Goal: Check status: Check status

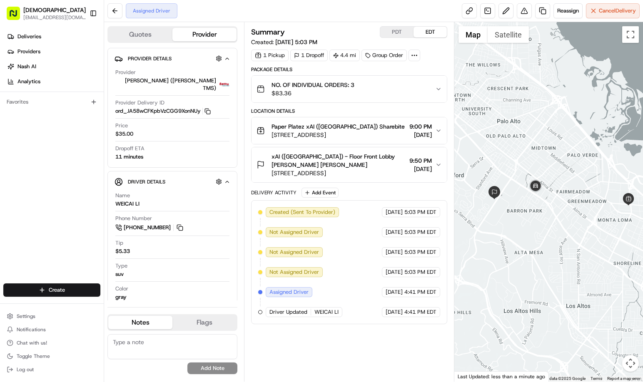
drag, startPoint x: 537, startPoint y: 238, endPoint x: 553, endPoint y: 240, distance: 16.7
click at [553, 240] on div at bounding box center [548, 202] width 189 height 360
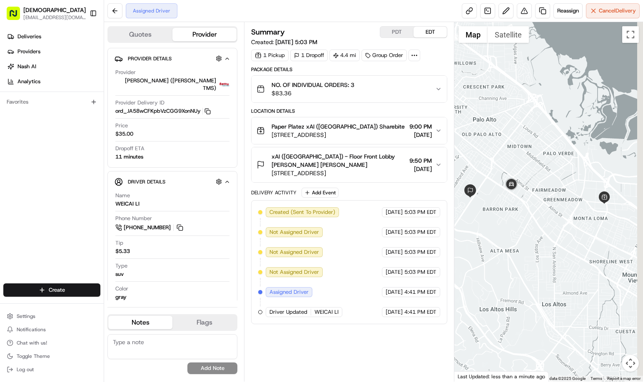
drag, startPoint x: 577, startPoint y: 244, endPoint x: 562, endPoint y: 236, distance: 16.7
click at [563, 241] on div at bounding box center [548, 202] width 189 height 360
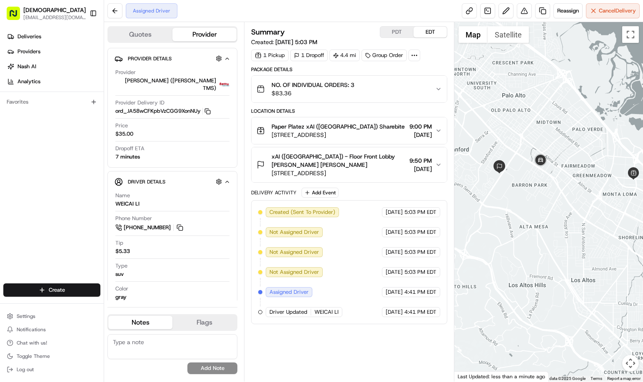
drag, startPoint x: 535, startPoint y: 238, endPoint x: 567, endPoint y: 214, distance: 39.9
click at [567, 214] on div at bounding box center [548, 202] width 189 height 360
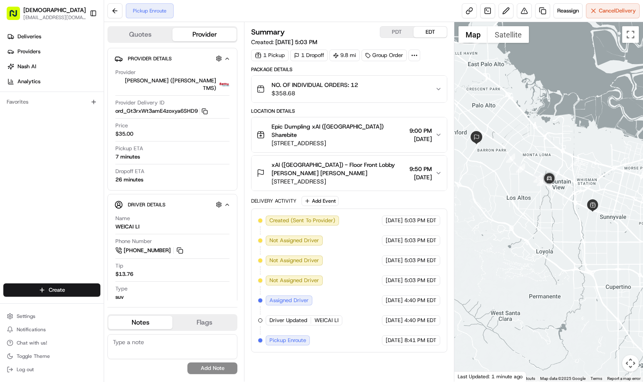
drag, startPoint x: 592, startPoint y: 251, endPoint x: 576, endPoint y: 226, distance: 29.9
click at [576, 226] on div at bounding box center [548, 202] width 189 height 360
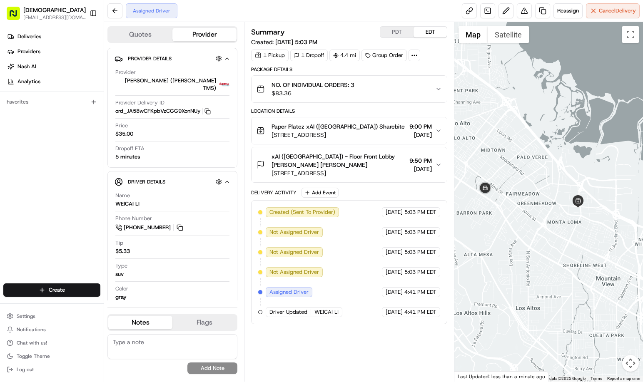
drag, startPoint x: 616, startPoint y: 227, endPoint x: 578, endPoint y: 229, distance: 38.0
click at [578, 229] on div at bounding box center [548, 202] width 189 height 360
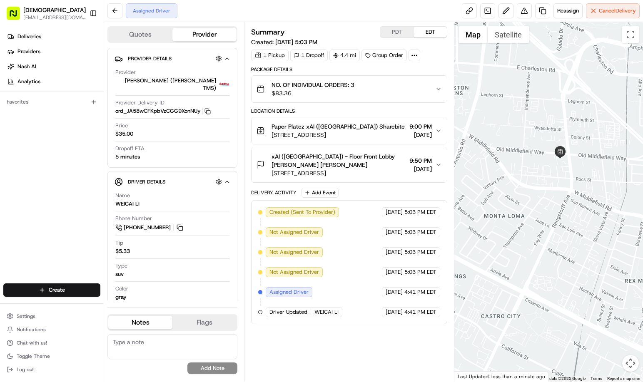
click at [583, 238] on div at bounding box center [548, 202] width 189 height 360
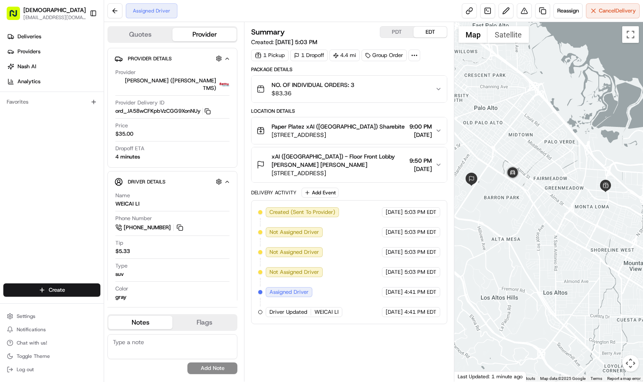
drag, startPoint x: 534, startPoint y: 278, endPoint x: 602, endPoint y: 242, distance: 77.1
click at [602, 242] on div at bounding box center [548, 202] width 189 height 360
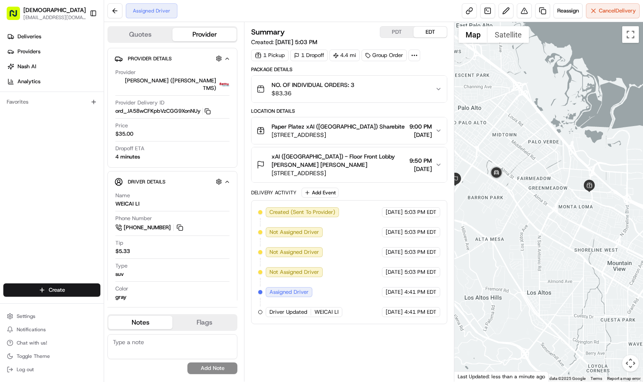
drag, startPoint x: 581, startPoint y: 236, endPoint x: 565, endPoint y: 236, distance: 16.2
click at [565, 236] on div at bounding box center [548, 202] width 189 height 360
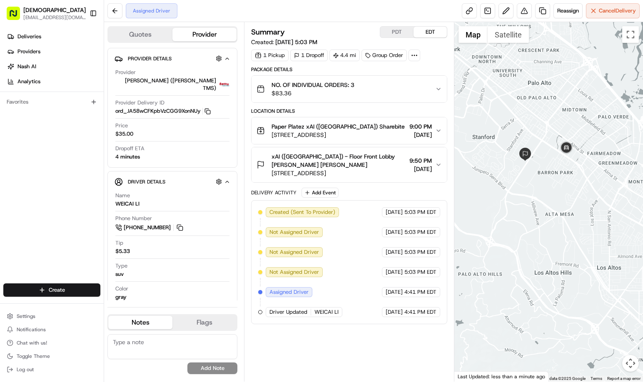
drag, startPoint x: 536, startPoint y: 275, endPoint x: 607, endPoint y: 250, distance: 75.3
click at [607, 250] on div at bounding box center [548, 202] width 189 height 360
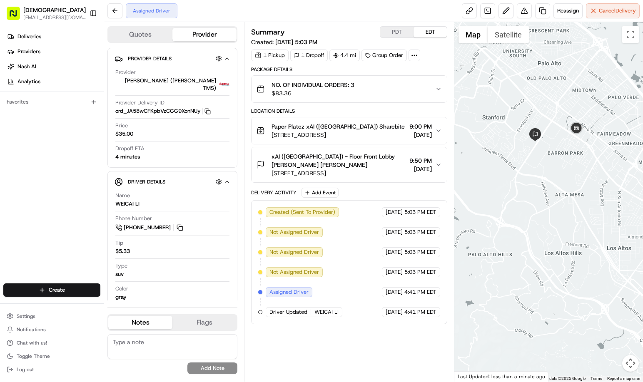
drag, startPoint x: 591, startPoint y: 248, endPoint x: 553, endPoint y: 219, distance: 47.2
click at [601, 227] on div at bounding box center [548, 202] width 189 height 360
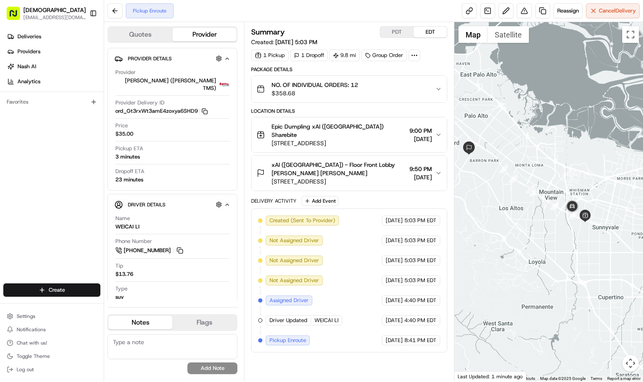
drag, startPoint x: 606, startPoint y: 253, endPoint x: 587, endPoint y: 241, distance: 22.6
click at [587, 241] on div at bounding box center [548, 202] width 189 height 360
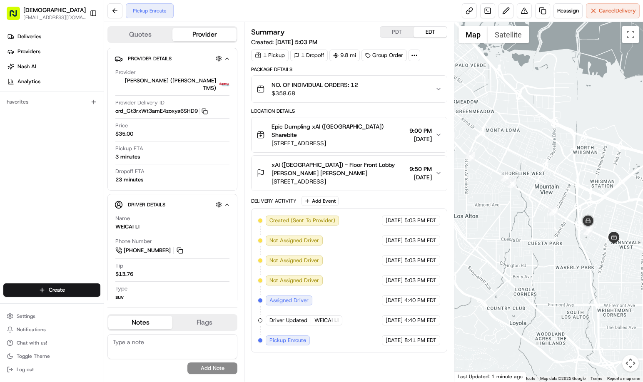
drag, startPoint x: 593, startPoint y: 236, endPoint x: 623, endPoint y: 307, distance: 77.1
click at [629, 307] on div at bounding box center [548, 202] width 189 height 360
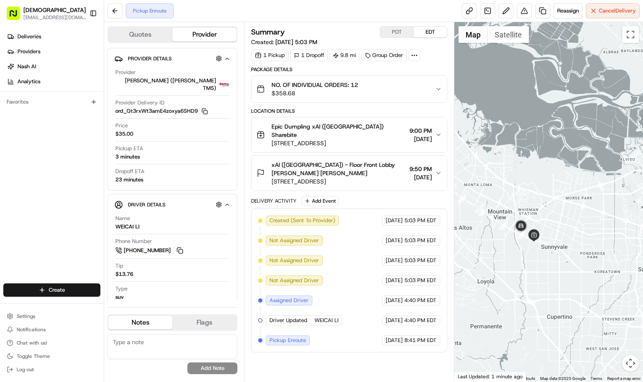
drag, startPoint x: 568, startPoint y: 308, endPoint x: 530, endPoint y: 275, distance: 51.0
click at [513, 284] on div at bounding box center [548, 202] width 189 height 360
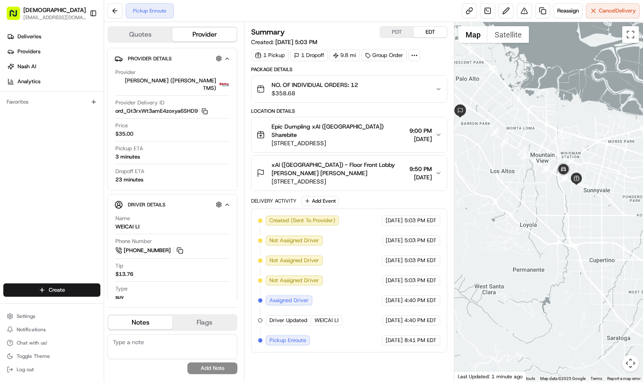
drag, startPoint x: 545, startPoint y: 302, endPoint x: 592, endPoint y: 245, distance: 73.3
click at [592, 245] on div at bounding box center [548, 202] width 189 height 360
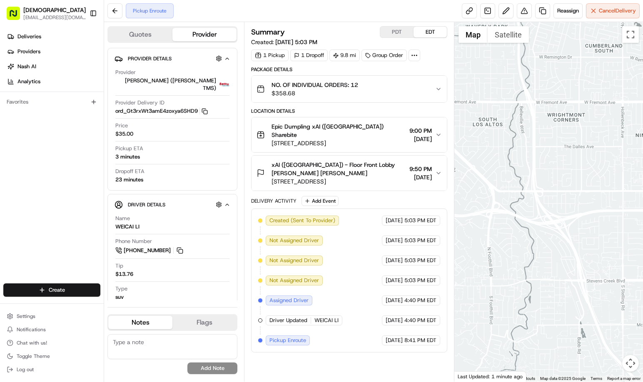
drag, startPoint x: 563, startPoint y: 243, endPoint x: 567, endPoint y: 325, distance: 81.7
click at [567, 325] on div at bounding box center [548, 202] width 189 height 360
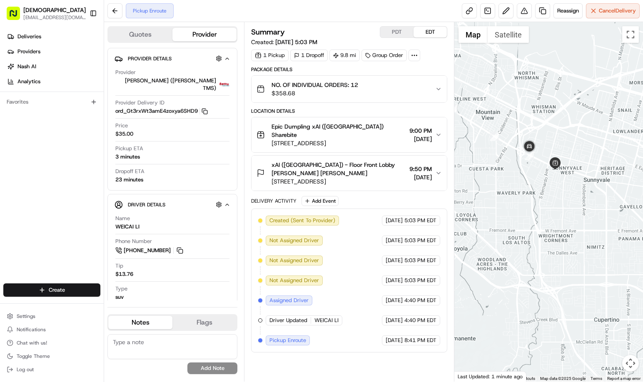
drag, startPoint x: 542, startPoint y: 240, endPoint x: 538, endPoint y: 262, distance: 22.4
click at [538, 262] on div at bounding box center [548, 202] width 189 height 360
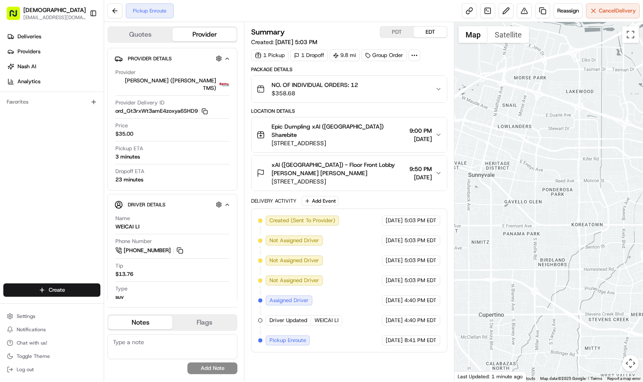
drag, startPoint x: 538, startPoint y: 245, endPoint x: 400, endPoint y: 230, distance: 138.9
click at [401, 231] on div "Quotes Provider Provider Details Hidden ( 2 ) Provider Betty (Nash TMS) Provide…" at bounding box center [373, 202] width 538 height 360
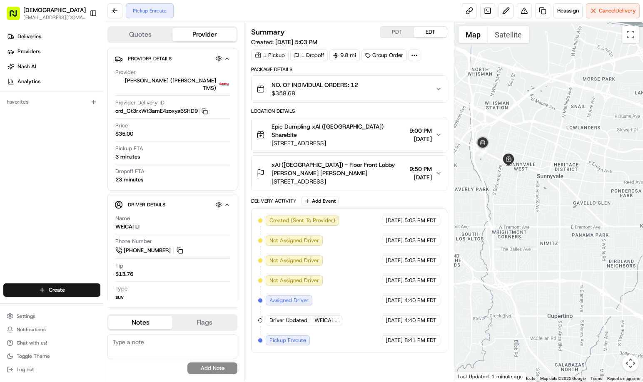
drag, startPoint x: 554, startPoint y: 233, endPoint x: 621, endPoint y: 234, distance: 66.6
click at [616, 236] on div at bounding box center [548, 202] width 189 height 360
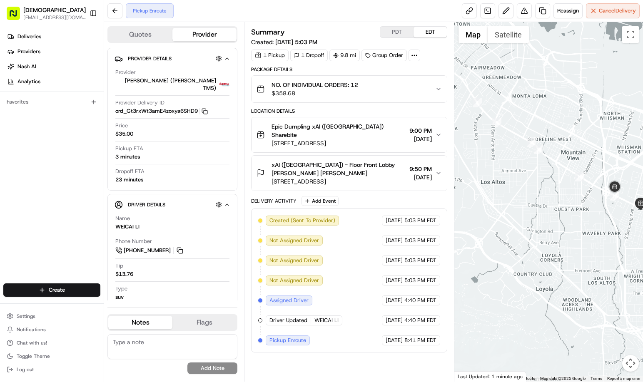
drag, startPoint x: 534, startPoint y: 251, endPoint x: 562, endPoint y: 286, distance: 44.5
click at [563, 288] on div at bounding box center [548, 202] width 189 height 360
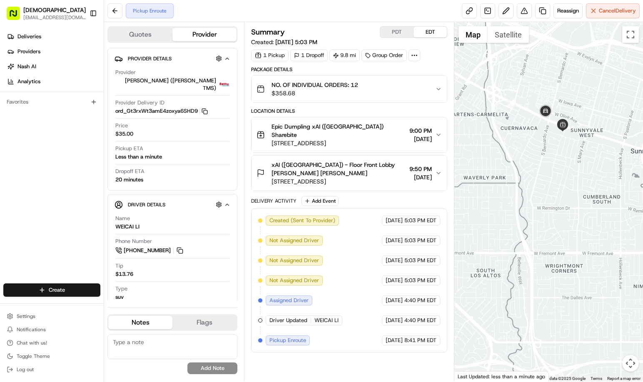
drag, startPoint x: 584, startPoint y: 267, endPoint x: 503, endPoint y: 278, distance: 81.9
click at [503, 278] on div at bounding box center [548, 202] width 189 height 360
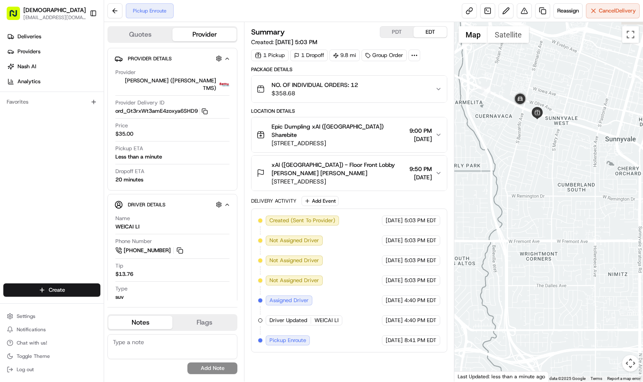
drag, startPoint x: 559, startPoint y: 257, endPoint x: 521, endPoint y: 228, distance: 47.3
click at [521, 228] on div at bounding box center [548, 202] width 189 height 360
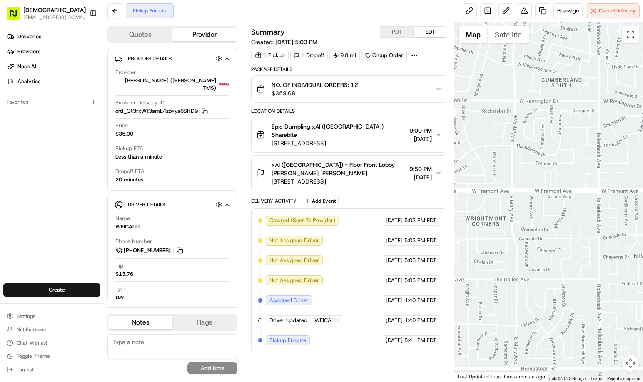
drag, startPoint x: 534, startPoint y: 201, endPoint x: 588, endPoint y: 295, distance: 108.1
click at [588, 295] on div at bounding box center [548, 202] width 189 height 360
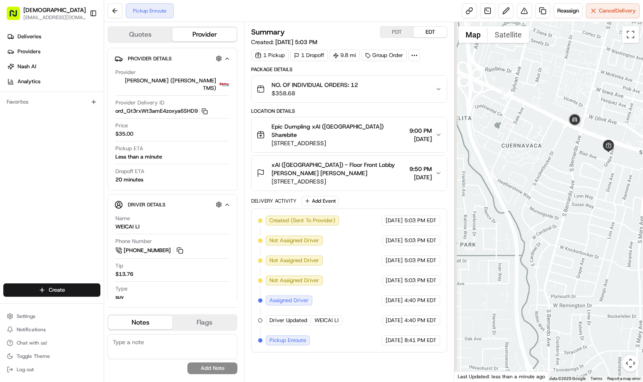
drag, startPoint x: 548, startPoint y: 221, endPoint x: 603, endPoint y: 300, distance: 96.2
click at [603, 300] on div at bounding box center [548, 202] width 189 height 360
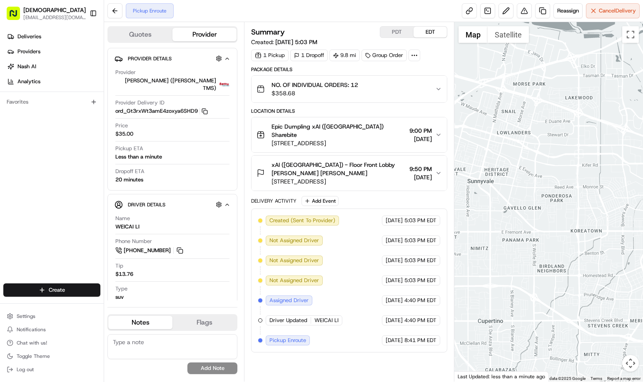
drag, startPoint x: 619, startPoint y: 238, endPoint x: 501, endPoint y: 217, distance: 120.6
click at [501, 217] on div at bounding box center [548, 202] width 189 height 360
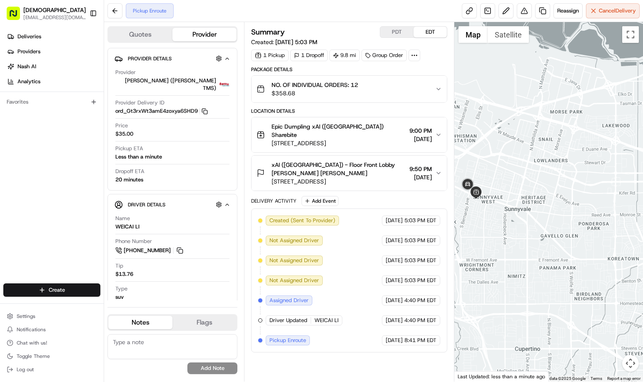
drag, startPoint x: 566, startPoint y: 244, endPoint x: 615, endPoint y: 246, distance: 50.0
click at [615, 246] on div at bounding box center [548, 202] width 189 height 360
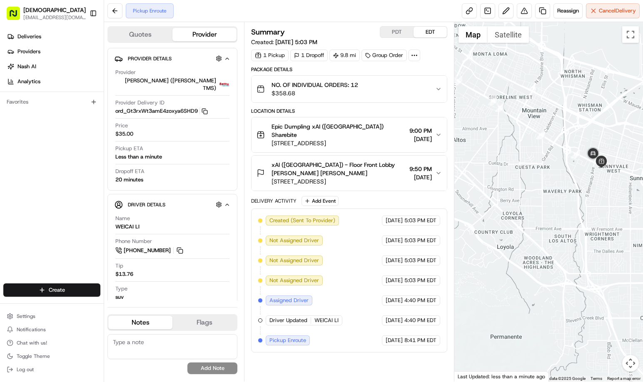
drag, startPoint x: 531, startPoint y: 230, endPoint x: 605, endPoint y: 199, distance: 80.6
click at [605, 199] on div at bounding box center [548, 202] width 189 height 360
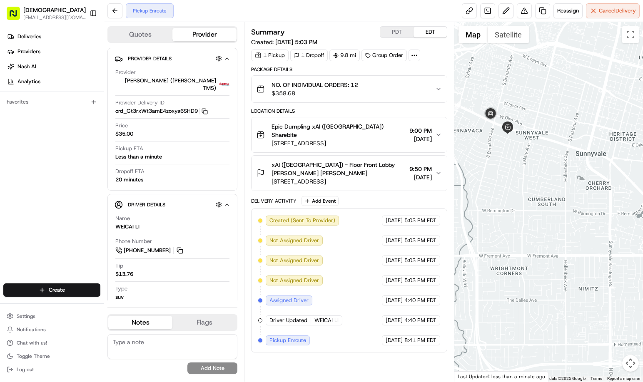
drag, startPoint x: 616, startPoint y: 209, endPoint x: 529, endPoint y: 222, distance: 87.9
click at [529, 222] on div at bounding box center [548, 202] width 189 height 360
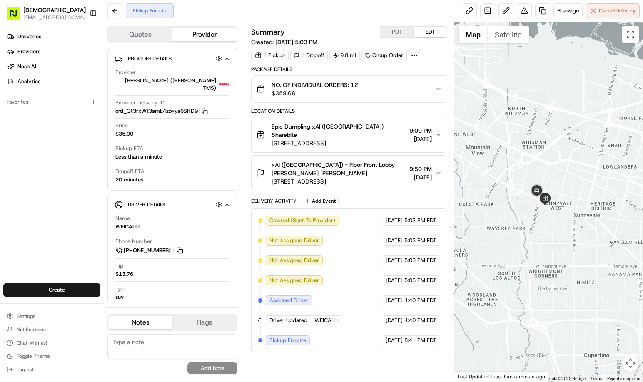
drag, startPoint x: 529, startPoint y: 218, endPoint x: 548, endPoint y: 242, distance: 30.2
click at [548, 242] on div at bounding box center [548, 202] width 189 height 360
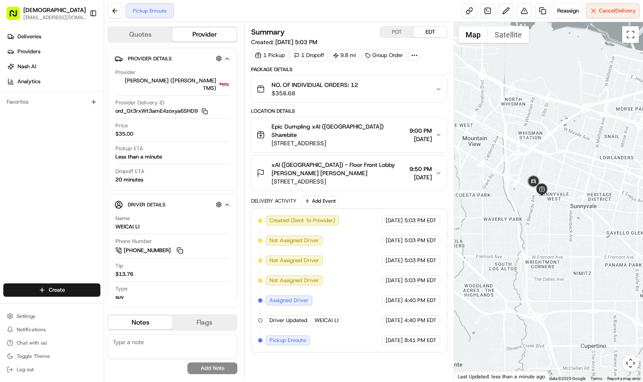
drag, startPoint x: 526, startPoint y: 247, endPoint x: 521, endPoint y: 238, distance: 10.6
click at [521, 238] on div at bounding box center [548, 202] width 189 height 360
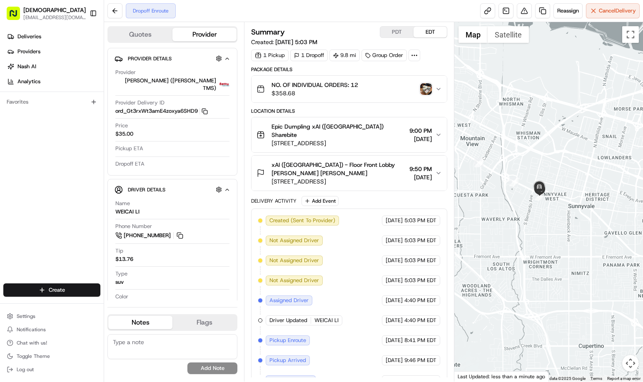
scroll to position [18, 0]
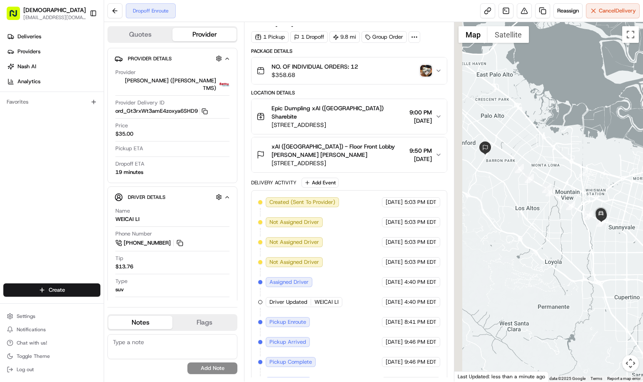
drag, startPoint x: 508, startPoint y: 240, endPoint x: 602, endPoint y: 250, distance: 94.5
click at [602, 250] on div at bounding box center [548, 202] width 189 height 360
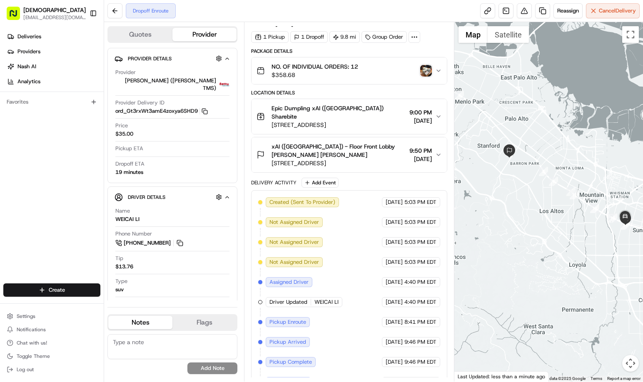
drag, startPoint x: 521, startPoint y: 208, endPoint x: 526, endPoint y: 219, distance: 12.8
click at [526, 219] on div at bounding box center [548, 202] width 189 height 360
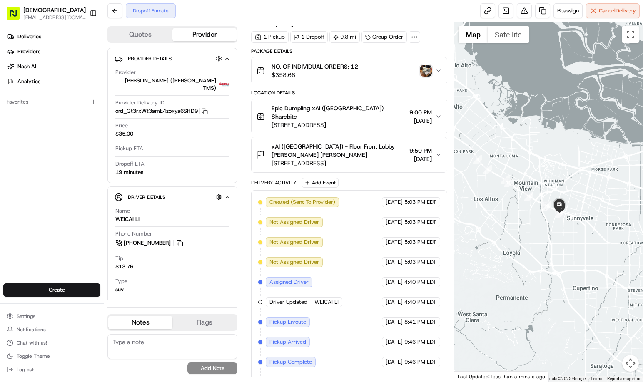
drag, startPoint x: 565, startPoint y: 234, endPoint x: 482, endPoint y: 211, distance: 86.1
click at [482, 211] on div at bounding box center [548, 202] width 189 height 360
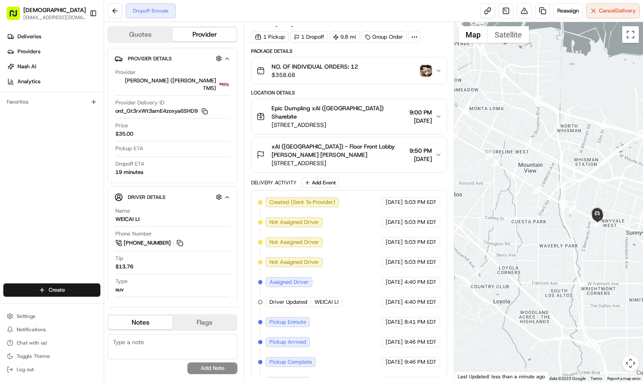
drag, startPoint x: 600, startPoint y: 251, endPoint x: 591, endPoint y: 260, distance: 13.2
click at [591, 260] on div at bounding box center [548, 202] width 189 height 360
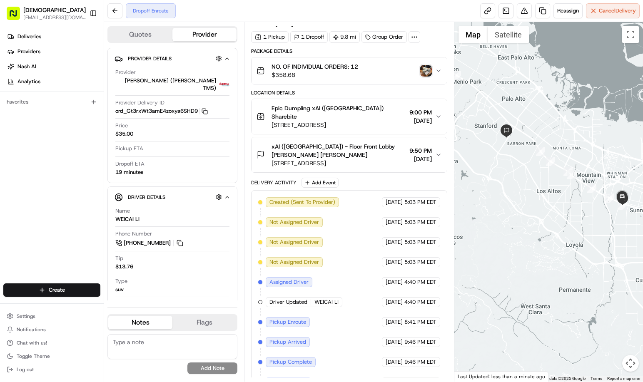
drag, startPoint x: 575, startPoint y: 255, endPoint x: 580, endPoint y: 225, distance: 30.8
click at [580, 225] on div at bounding box center [548, 202] width 189 height 360
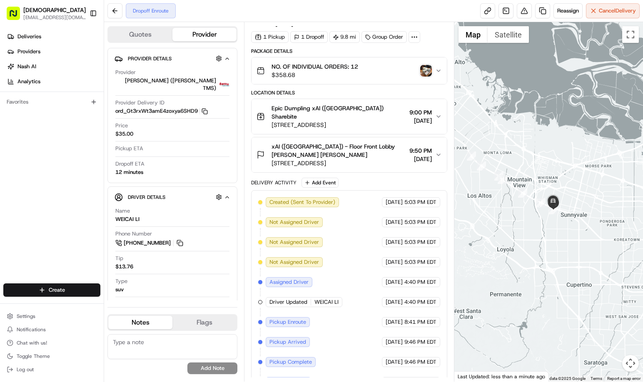
drag, startPoint x: 526, startPoint y: 223, endPoint x: 392, endPoint y: 177, distance: 141.2
click at [469, 223] on div at bounding box center [548, 202] width 189 height 360
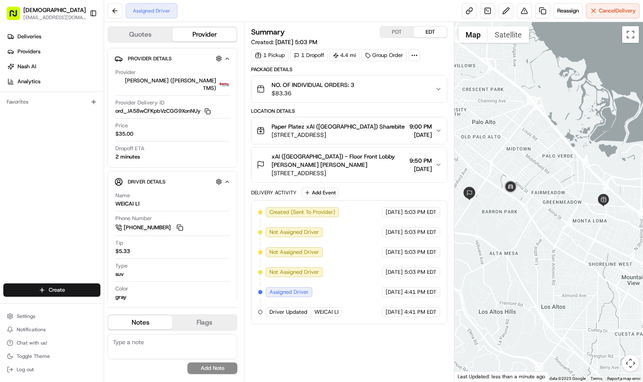
drag, startPoint x: 580, startPoint y: 257, endPoint x: 566, endPoint y: 259, distance: 13.5
click at [566, 259] on div at bounding box center [548, 202] width 189 height 360
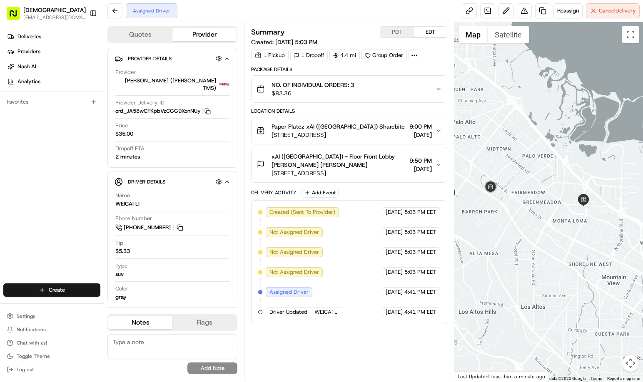
click at [573, 264] on div at bounding box center [548, 202] width 189 height 360
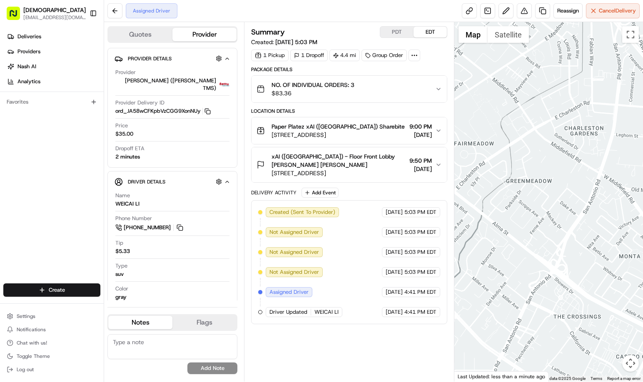
drag, startPoint x: 568, startPoint y: 220, endPoint x: 547, endPoint y: 251, distance: 36.6
click at [575, 266] on div at bounding box center [548, 202] width 189 height 360
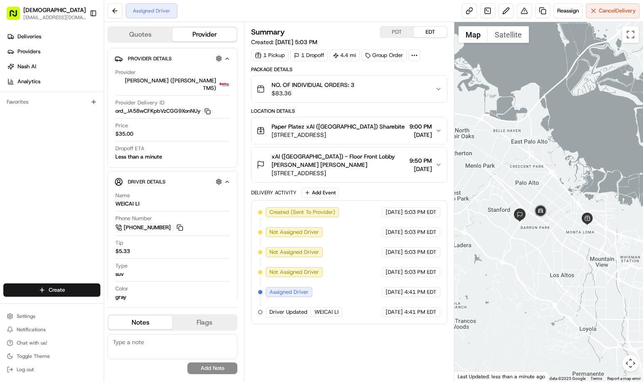
drag, startPoint x: 474, startPoint y: 261, endPoint x: 513, endPoint y: 249, distance: 40.9
click at [512, 249] on div at bounding box center [548, 202] width 189 height 360
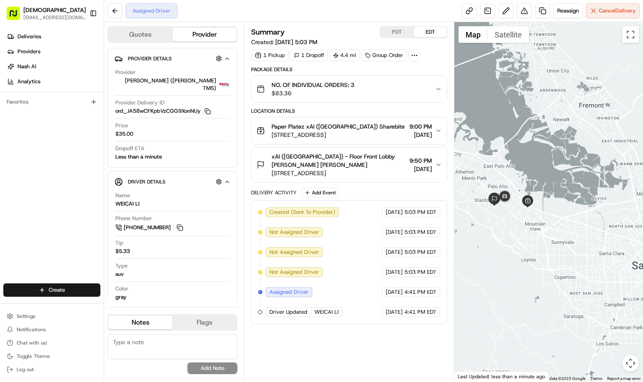
drag, startPoint x: 596, startPoint y: 284, endPoint x: 556, endPoint y: 269, distance: 42.5
click at [556, 269] on div at bounding box center [548, 202] width 189 height 360
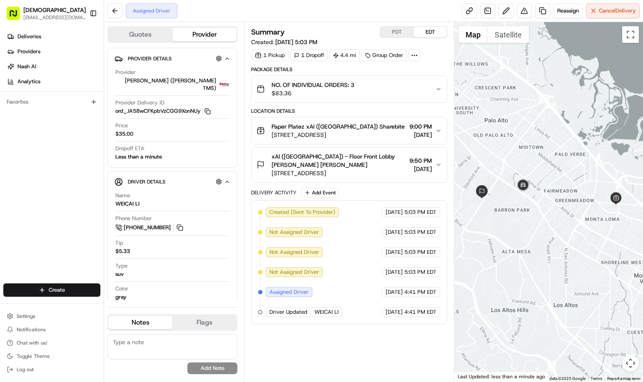
click at [318, 341] on div "Summary PDT EDT Created: [DATE] 5:03 PM 1 Pickup 1 Dropoff 4.4 mi Group Order P…" at bounding box center [349, 201] width 196 height 351
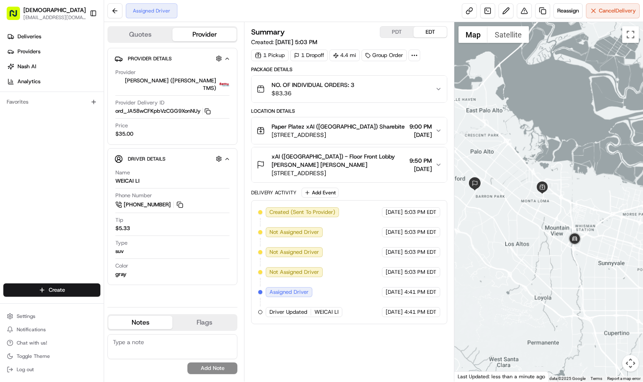
drag, startPoint x: 551, startPoint y: 246, endPoint x: 539, endPoint y: 236, distance: 15.1
click at [539, 236] on div at bounding box center [548, 202] width 189 height 360
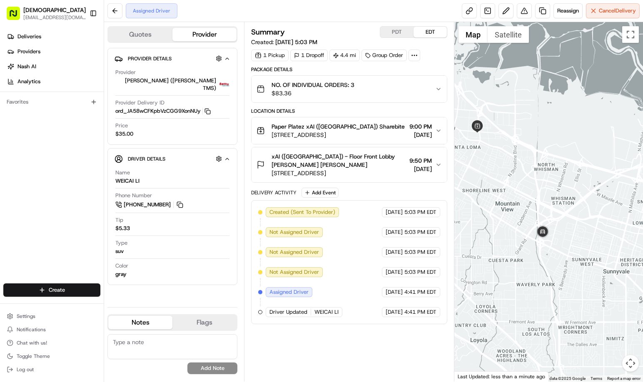
drag, startPoint x: 580, startPoint y: 288, endPoint x: 512, endPoint y: 270, distance: 69.9
click at [512, 270] on div at bounding box center [548, 202] width 189 height 360
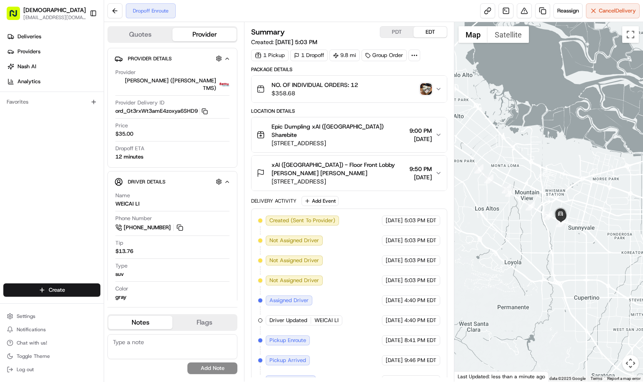
drag, startPoint x: 615, startPoint y: 262, endPoint x: 568, endPoint y: 249, distance: 48.0
click at [568, 249] on div at bounding box center [548, 202] width 189 height 360
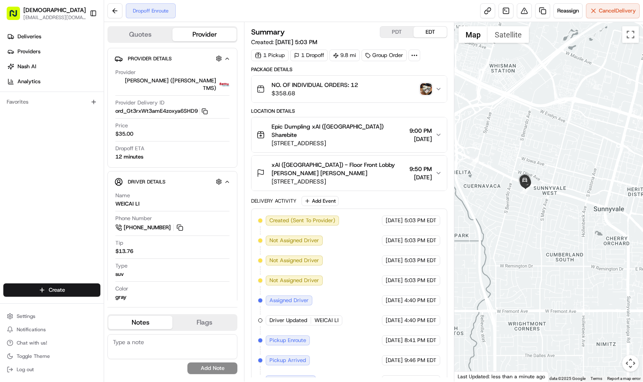
drag, startPoint x: 570, startPoint y: 242, endPoint x: 567, endPoint y: 246, distance: 5.1
click at [567, 246] on div at bounding box center [548, 202] width 189 height 360
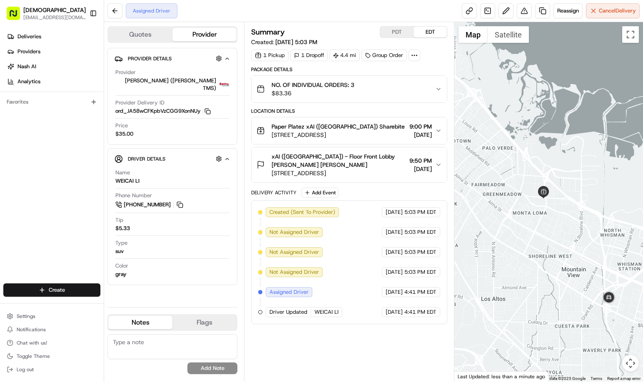
drag, startPoint x: 609, startPoint y: 221, endPoint x: 525, endPoint y: 216, distance: 84.2
click at [529, 214] on div at bounding box center [548, 202] width 189 height 360
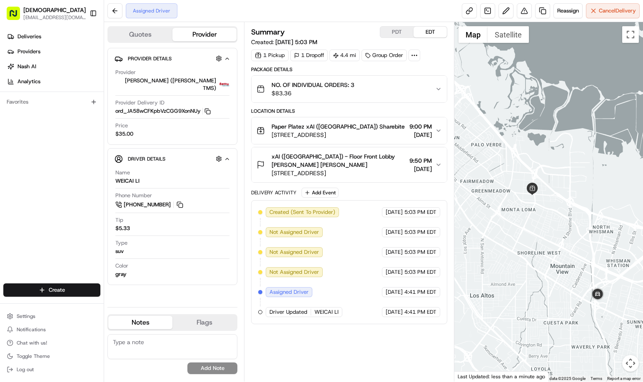
drag, startPoint x: 570, startPoint y: 285, endPoint x: 531, endPoint y: 255, distance: 48.9
click at [531, 255] on div at bounding box center [548, 202] width 189 height 360
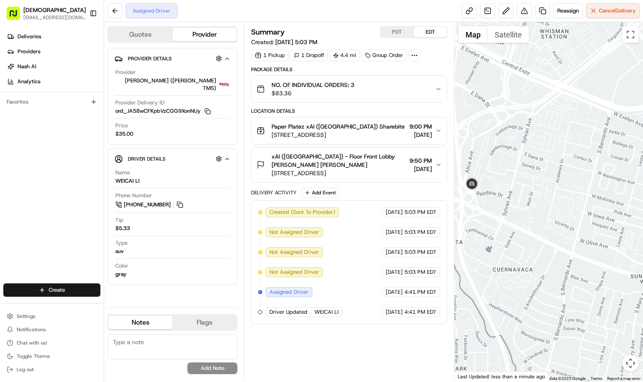
drag, startPoint x: 584, startPoint y: 290, endPoint x: 497, endPoint y: 256, distance: 93.1
click at [497, 256] on div at bounding box center [548, 202] width 189 height 360
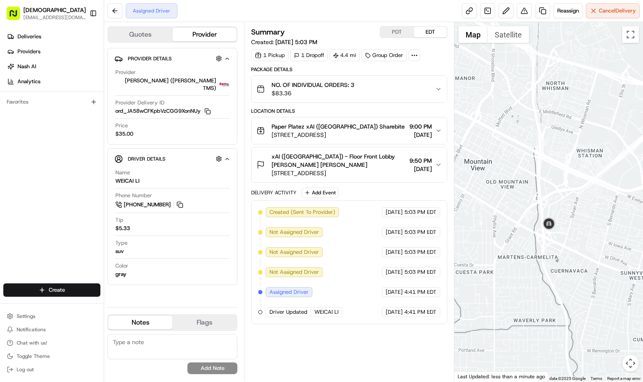
drag, startPoint x: 509, startPoint y: 226, endPoint x: 566, endPoint y: 238, distance: 58.8
click at [564, 238] on div at bounding box center [548, 202] width 189 height 360
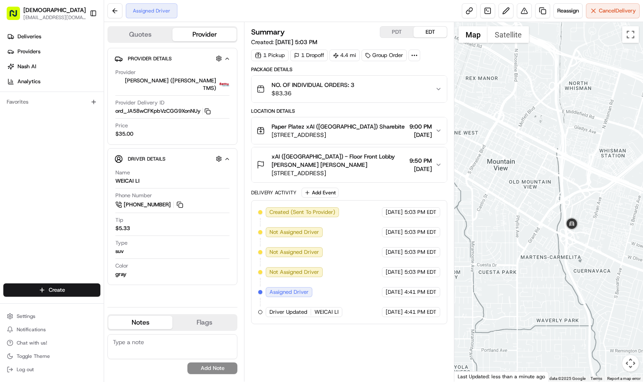
drag, startPoint x: 553, startPoint y: 246, endPoint x: 584, endPoint y: 245, distance: 31.2
click at [586, 245] on div at bounding box center [548, 202] width 189 height 360
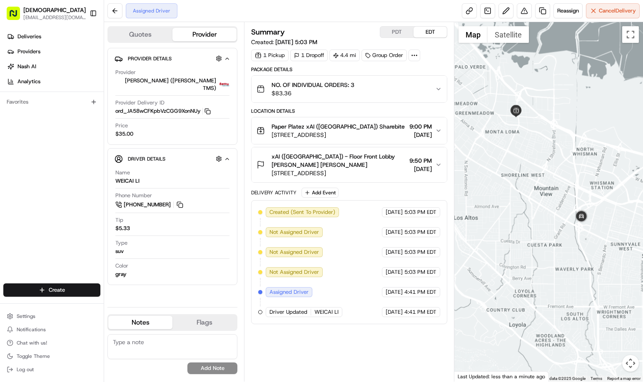
drag, startPoint x: 564, startPoint y: 256, endPoint x: 546, endPoint y: 239, distance: 24.7
click at [546, 239] on div at bounding box center [548, 202] width 189 height 360
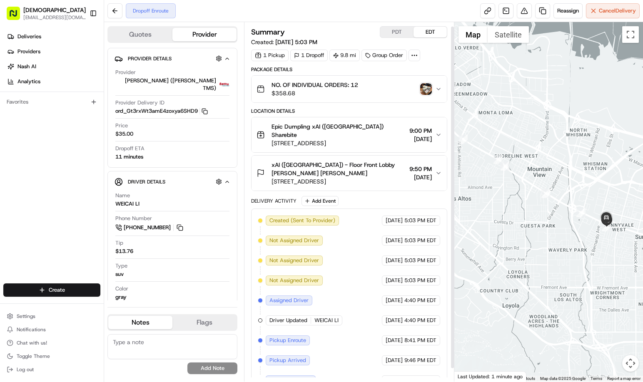
scroll to position [18, 0]
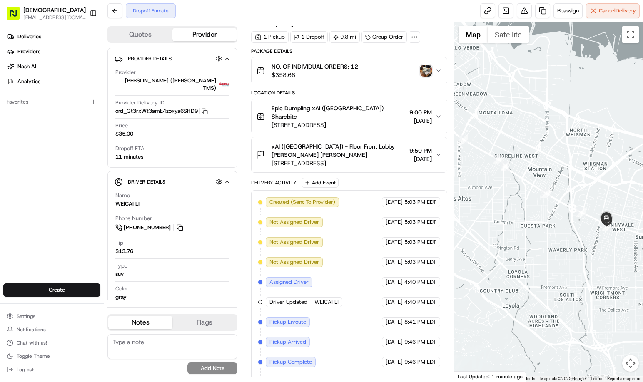
click at [423, 71] on img "button" at bounding box center [426, 71] width 12 height 12
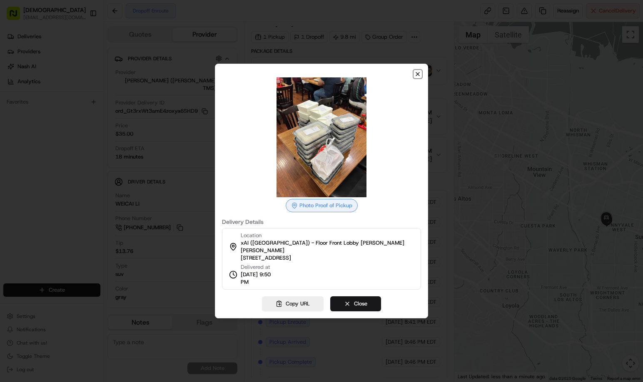
click at [417, 76] on icon "button" at bounding box center [417, 74] width 7 height 7
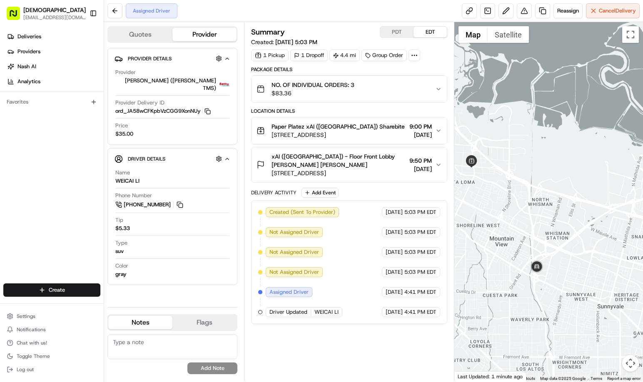
drag, startPoint x: 591, startPoint y: 226, endPoint x: 480, endPoint y: 194, distance: 115.2
click at [480, 194] on div at bounding box center [548, 202] width 189 height 360
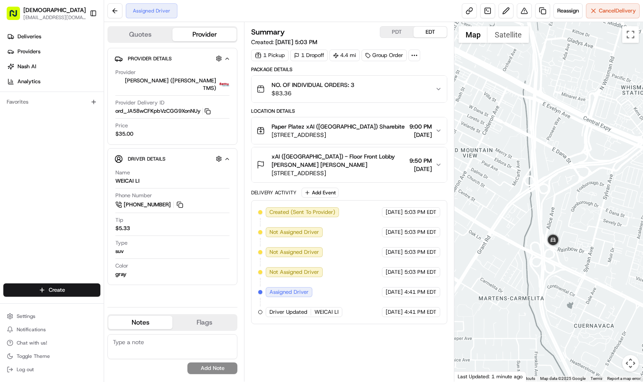
drag, startPoint x: 543, startPoint y: 278, endPoint x: 580, endPoint y: 280, distance: 37.6
click at [580, 280] on div at bounding box center [548, 202] width 189 height 360
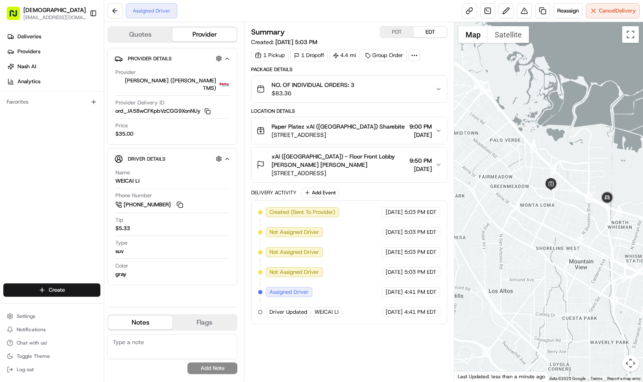
drag, startPoint x: 567, startPoint y: 253, endPoint x: 510, endPoint y: 239, distance: 59.1
click at [510, 239] on div at bounding box center [548, 202] width 189 height 360
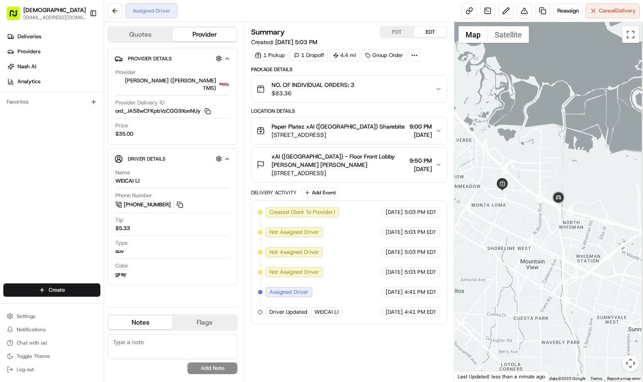
drag, startPoint x: 575, startPoint y: 235, endPoint x: 511, endPoint y: 235, distance: 64.1
click at [511, 235] on div at bounding box center [548, 202] width 189 height 360
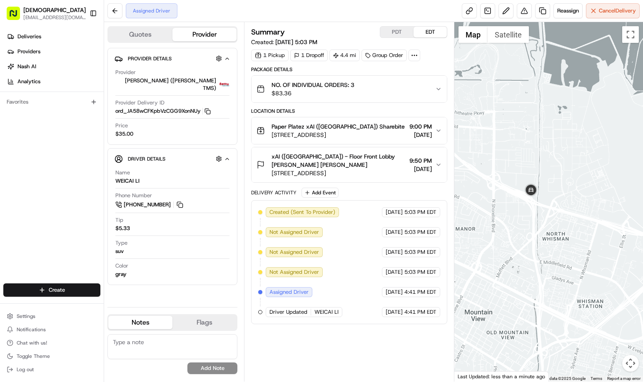
drag, startPoint x: 508, startPoint y: 213, endPoint x: 572, endPoint y: 227, distance: 65.5
click at [582, 227] on div at bounding box center [548, 202] width 189 height 360
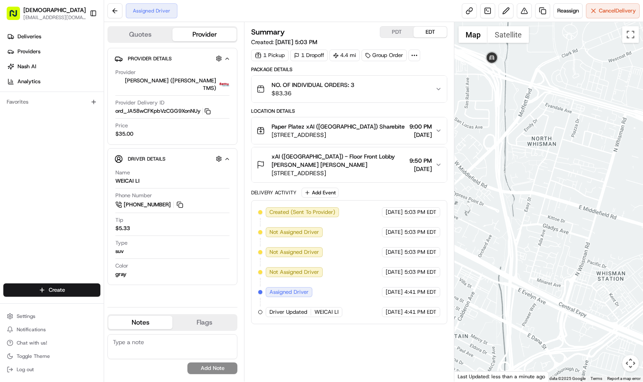
drag, startPoint x: 578, startPoint y: 269, endPoint x: 552, endPoint y: 153, distance: 118.6
click at [552, 153] on div at bounding box center [548, 202] width 189 height 360
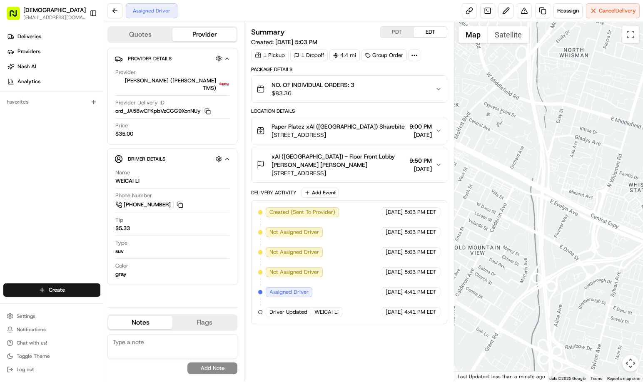
drag, startPoint x: 564, startPoint y: 228, endPoint x: 576, endPoint y: 168, distance: 61.1
click at [576, 168] on div at bounding box center [548, 202] width 189 height 360
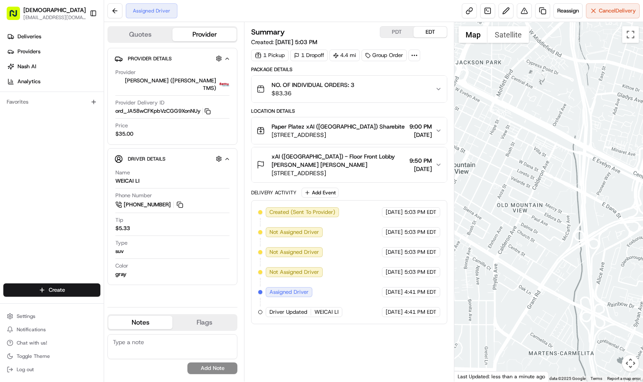
drag, startPoint x: 574, startPoint y: 209, endPoint x: 580, endPoint y: 151, distance: 57.8
click at [579, 167] on div at bounding box center [548, 202] width 189 height 360
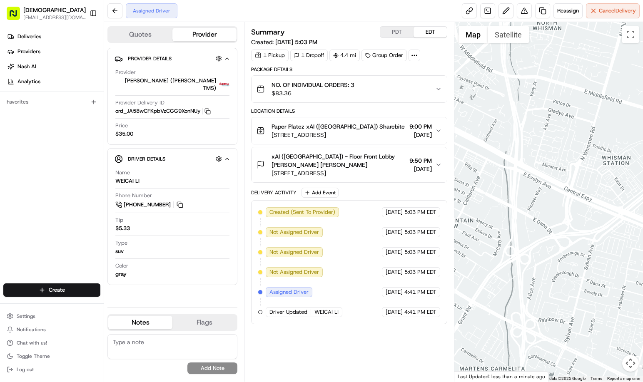
drag, startPoint x: 551, startPoint y: 318, endPoint x: 527, endPoint y: 327, distance: 25.3
click at [527, 327] on div at bounding box center [548, 202] width 189 height 360
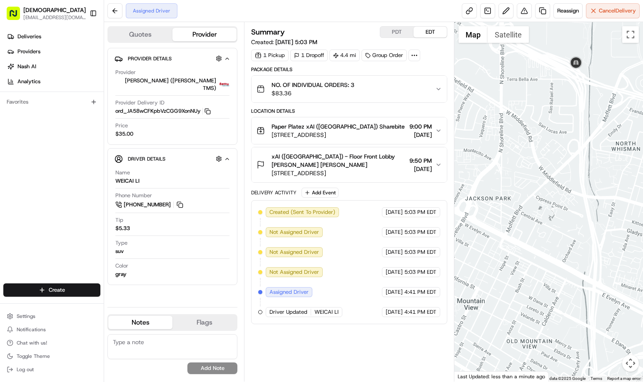
drag, startPoint x: 520, startPoint y: 188, endPoint x: 628, endPoint y: 339, distance: 185.8
click at [628, 339] on div at bounding box center [548, 202] width 189 height 360
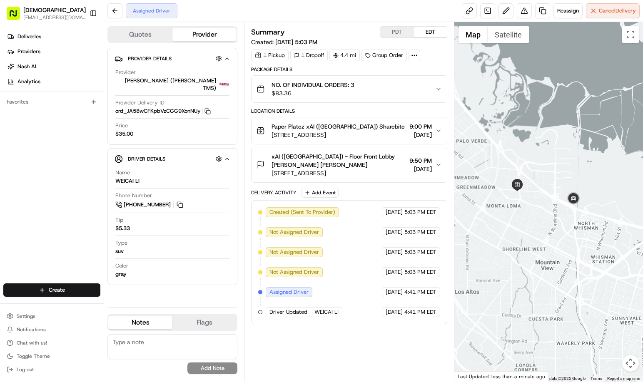
drag, startPoint x: 625, startPoint y: 215, endPoint x: 530, endPoint y: 201, distance: 95.4
click at [530, 201] on div at bounding box center [548, 202] width 189 height 360
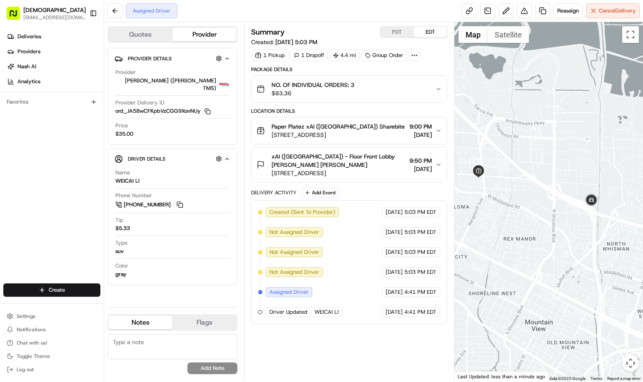
drag, startPoint x: 541, startPoint y: 208, endPoint x: 565, endPoint y: 227, distance: 30.2
click at [565, 227] on div at bounding box center [548, 202] width 189 height 360
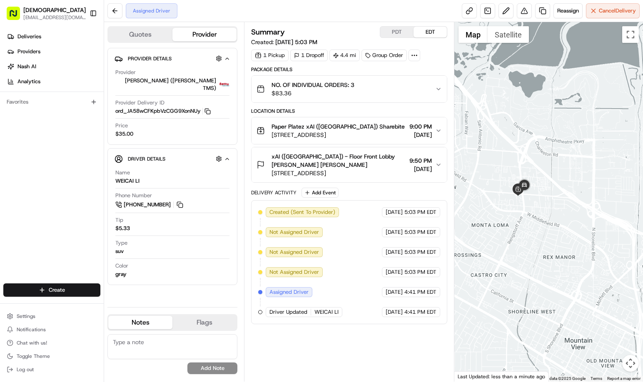
drag, startPoint x: 514, startPoint y: 227, endPoint x: 571, endPoint y: 226, distance: 57.0
click at [583, 227] on div at bounding box center [548, 202] width 189 height 360
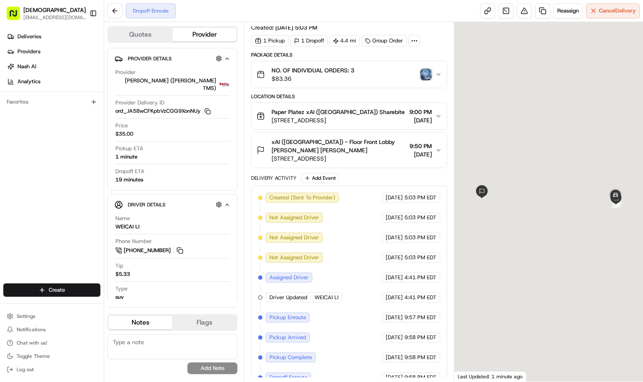
scroll to position [18, 0]
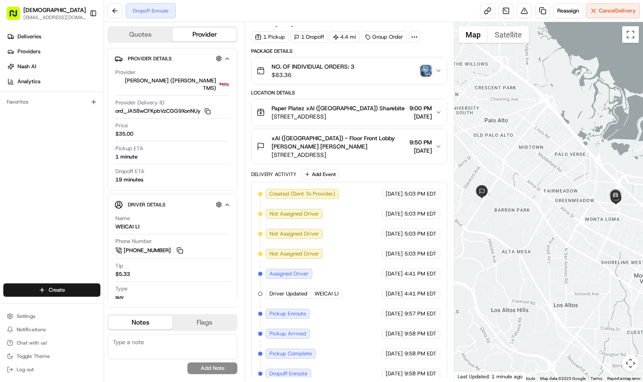
click at [423, 68] on img "button" at bounding box center [426, 71] width 12 height 12
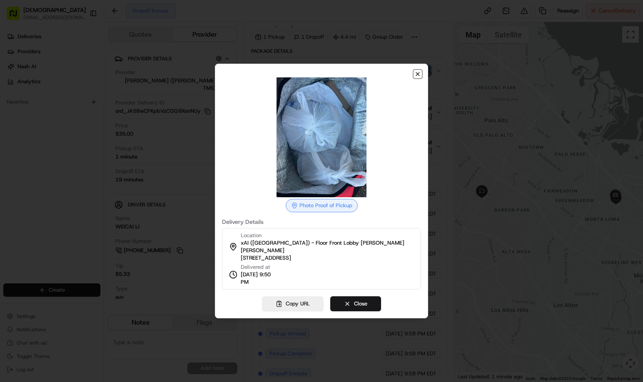
click at [418, 76] on icon "button" at bounding box center [417, 73] width 3 height 3
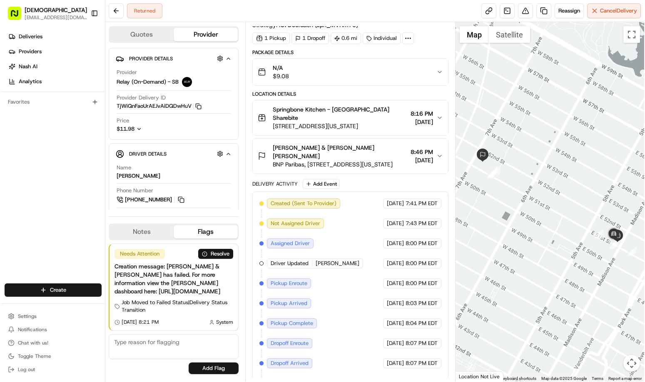
scroll to position [51, 0]
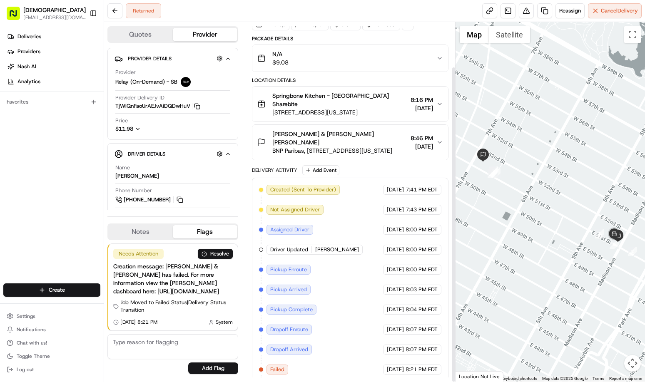
scroll to position [51, 0]
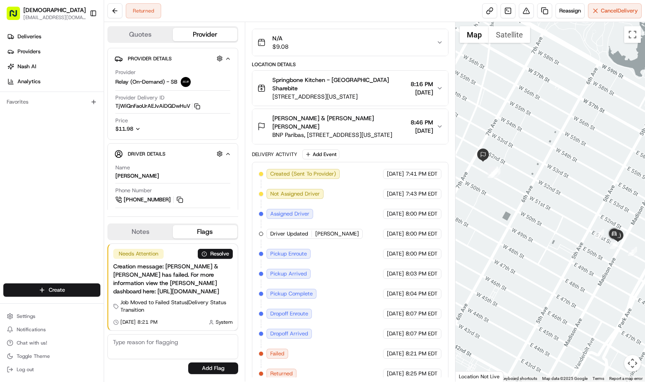
click at [58, 134] on div "Deliveries Providers [PERSON_NAME] Analytics Favorites" at bounding box center [52, 158] width 104 height 262
